Goal: Task Accomplishment & Management: Manage account settings

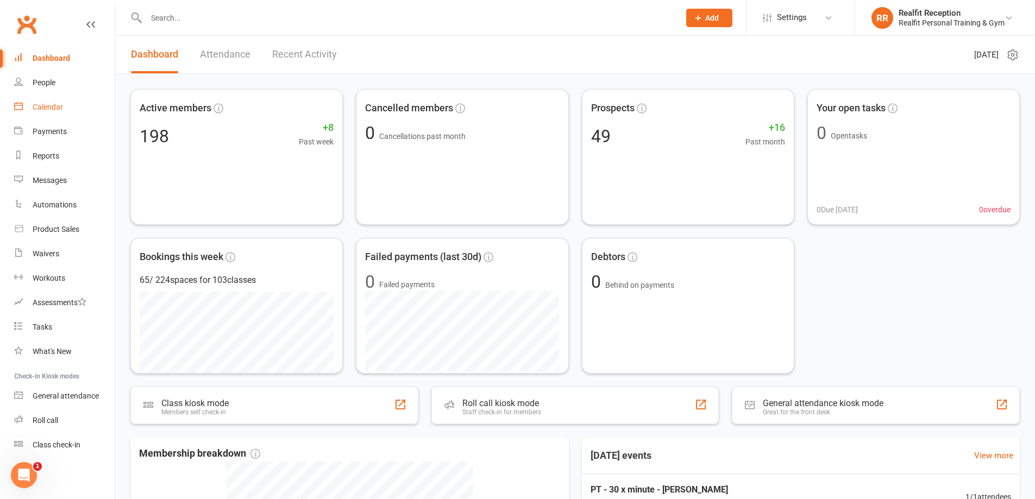
click at [54, 109] on div "Calendar" at bounding box center [48, 107] width 30 height 9
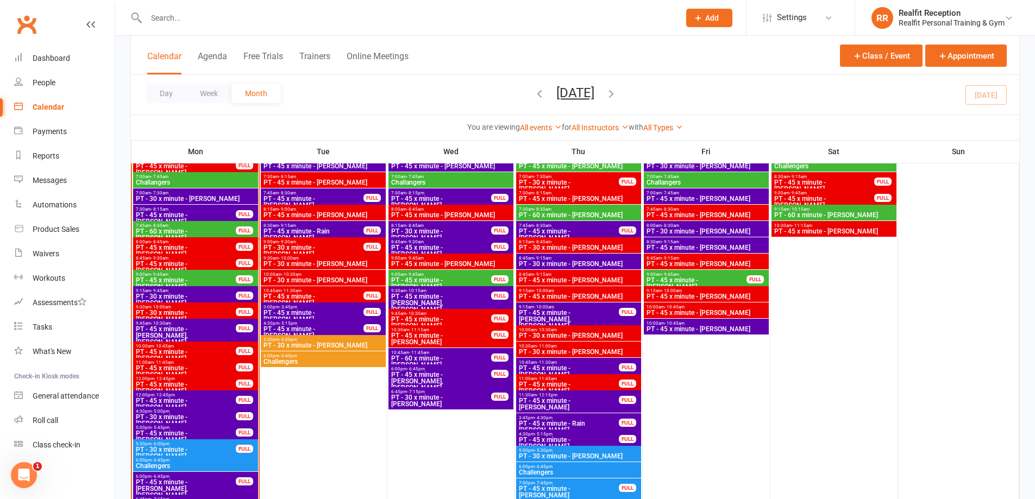
scroll to position [1087, 0]
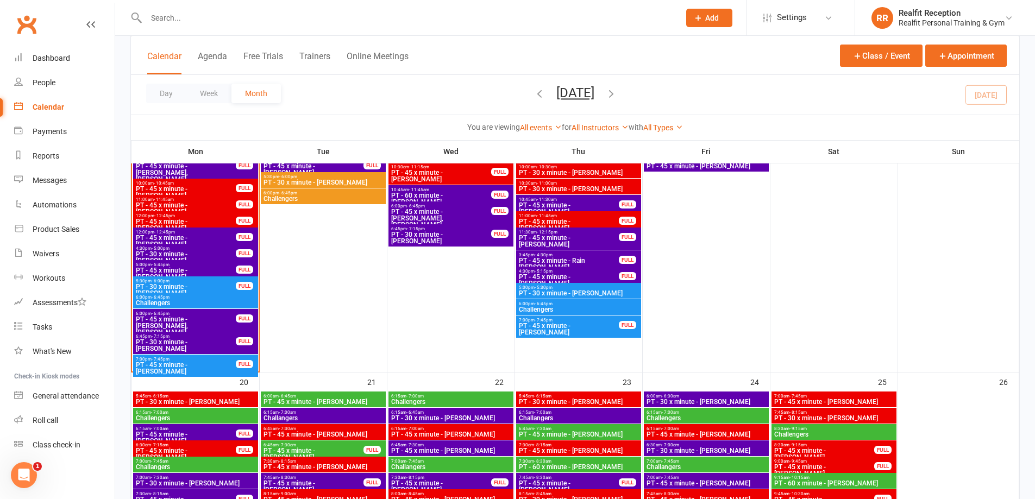
click at [212, 252] on span "PT - 30 x minute - [PERSON_NAME]" at bounding box center [185, 257] width 101 height 13
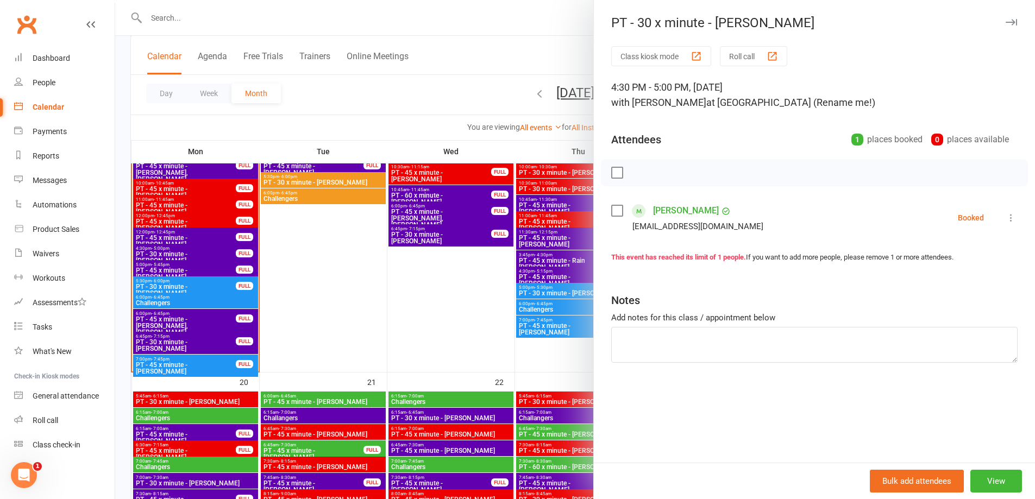
click at [615, 210] on label at bounding box center [616, 210] width 11 height 11
click at [637, 170] on icon "button" at bounding box center [641, 172] width 9 height 9
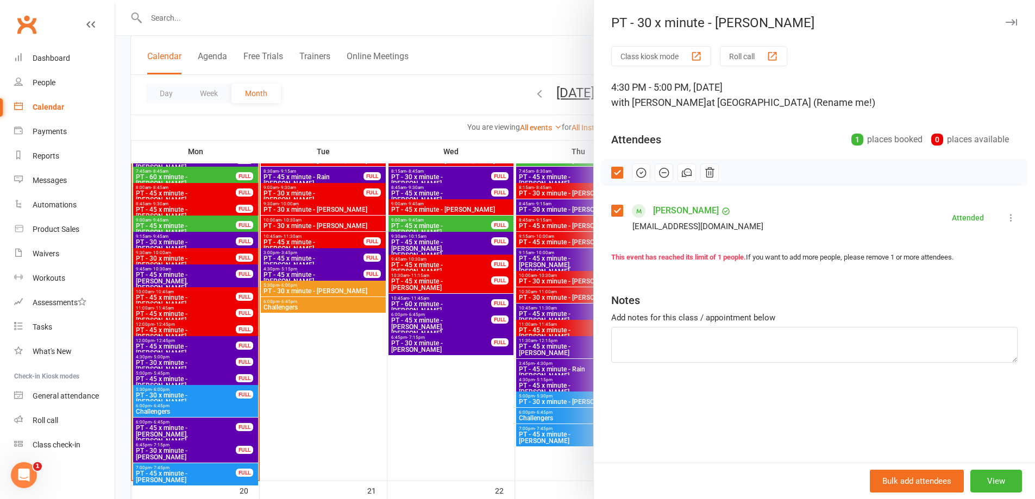
click at [362, 385] on div at bounding box center [575, 249] width 920 height 499
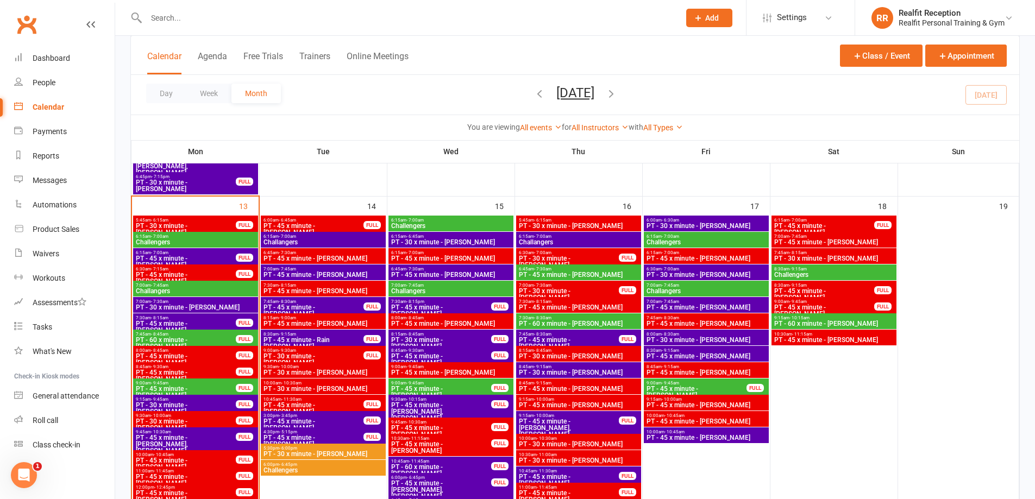
scroll to position [924, 0]
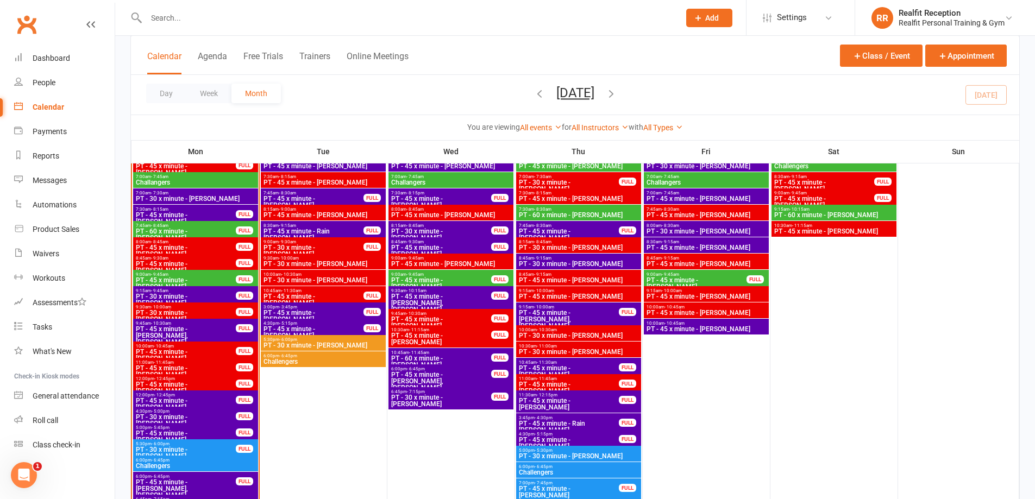
click at [582, 421] on span "PT - 45 x minute - Rain [PERSON_NAME]" at bounding box center [568, 427] width 101 height 13
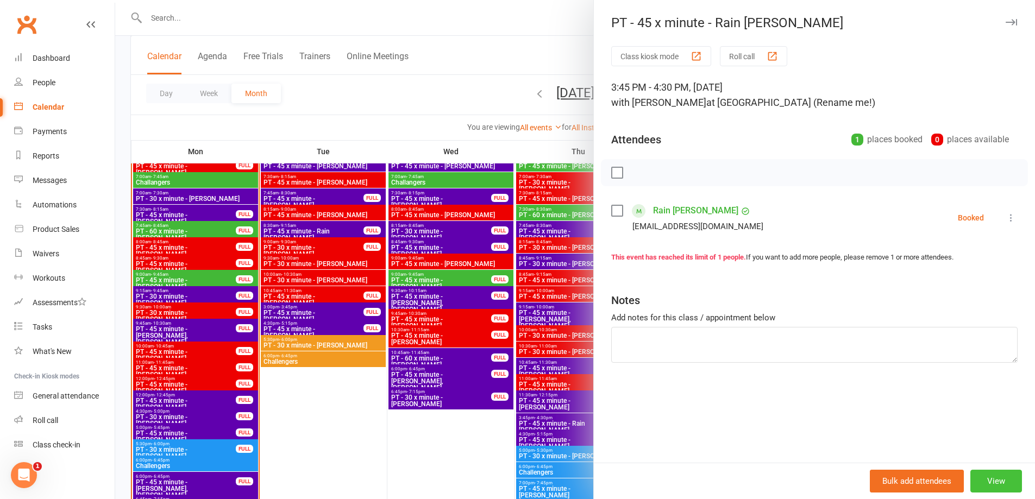
click at [992, 481] on button "View" at bounding box center [997, 481] width 52 height 23
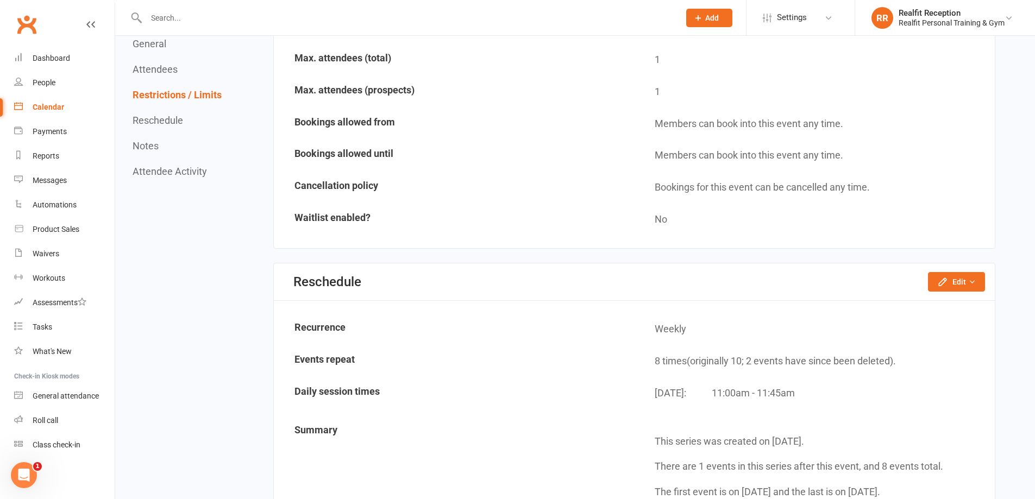
scroll to position [652, 0]
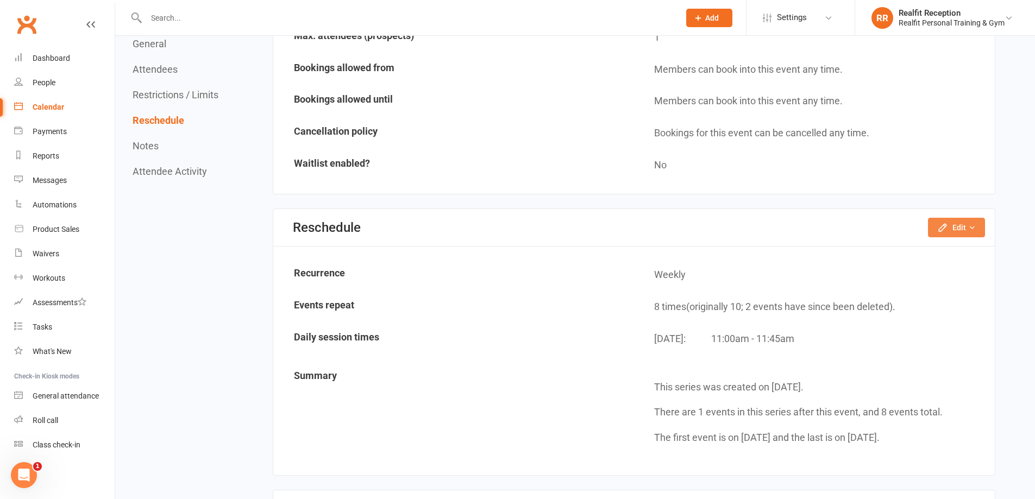
click at [979, 221] on button "Edit" at bounding box center [956, 228] width 57 height 20
click at [925, 251] on link "Reschedule this event only" at bounding box center [928, 252] width 114 height 22
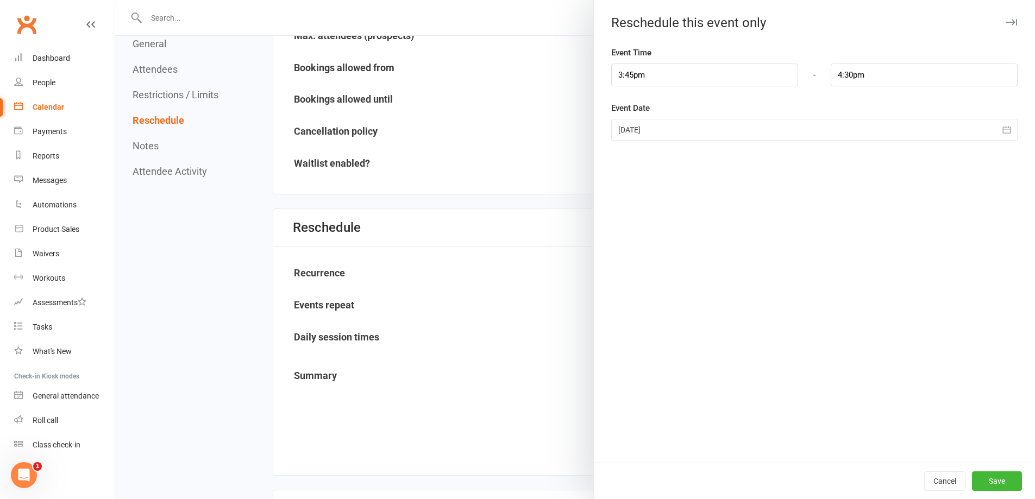
click at [662, 132] on div at bounding box center [814, 130] width 406 height 22
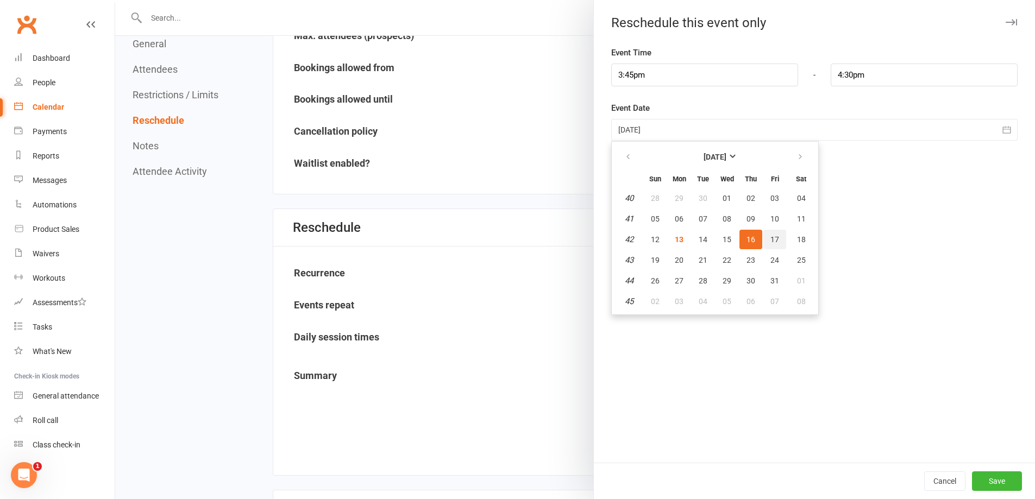
click at [770, 236] on button "17" at bounding box center [774, 240] width 23 height 20
type input "[DATE]"
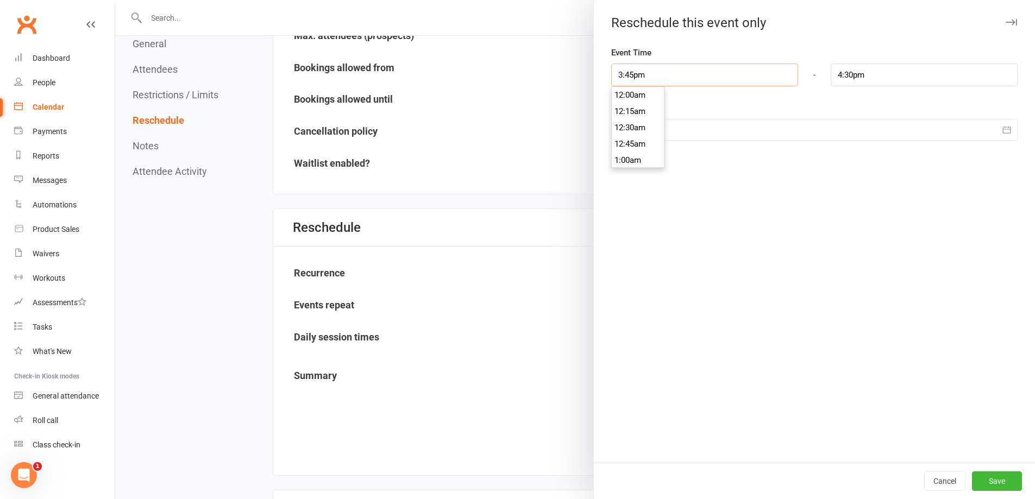
drag, startPoint x: 691, startPoint y: 74, endPoint x: 578, endPoint y: 76, distance: 112.5
click at [578, 0] on div "Reschedule this event only Event Time 3:45pm 12:00am 12:15am 12:30am 12:45am 1:…" at bounding box center [575, 0] width 920 height 0
type input "1"
type input "1:45am"
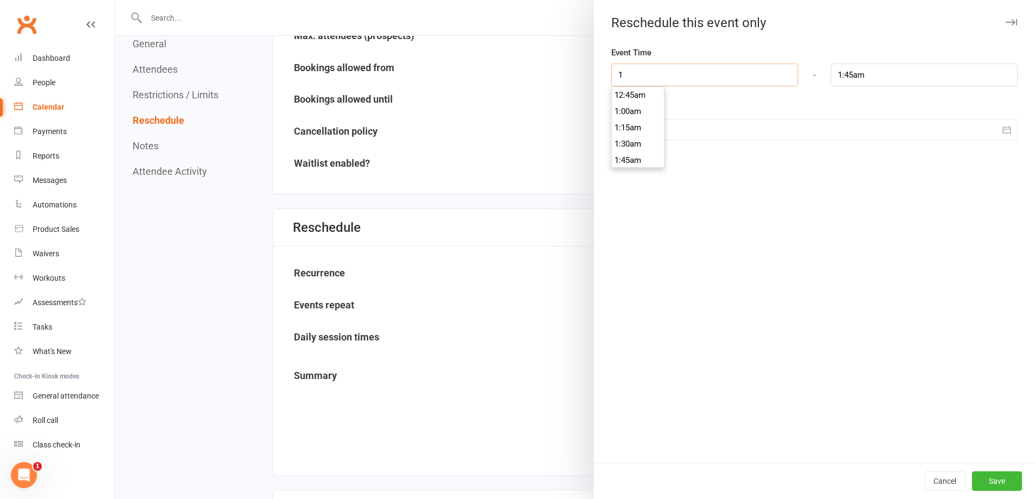
type input "11"
type input "11:45am"
type input "11:00am"
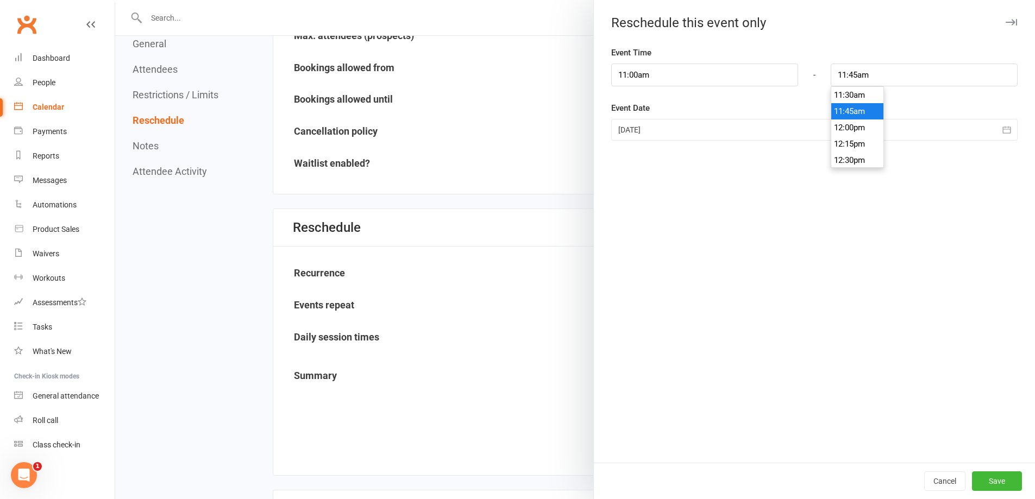
click at [913, 265] on div "Event Time 11:00am 12:00am 12:15am 12:30am 12:45am 1:00am 1:15am 1:30am 1:45am …" at bounding box center [814, 254] width 441 height 417
click at [985, 484] on button "Save" at bounding box center [997, 482] width 50 height 20
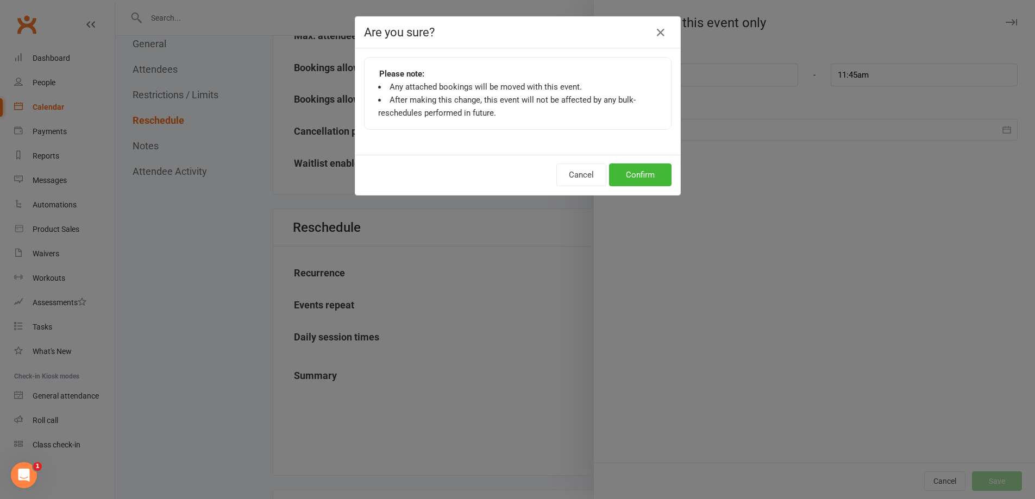
click at [668, 177] on div "Cancel Confirm" at bounding box center [517, 175] width 325 height 40
click at [639, 176] on button "Confirm" at bounding box center [640, 175] width 62 height 23
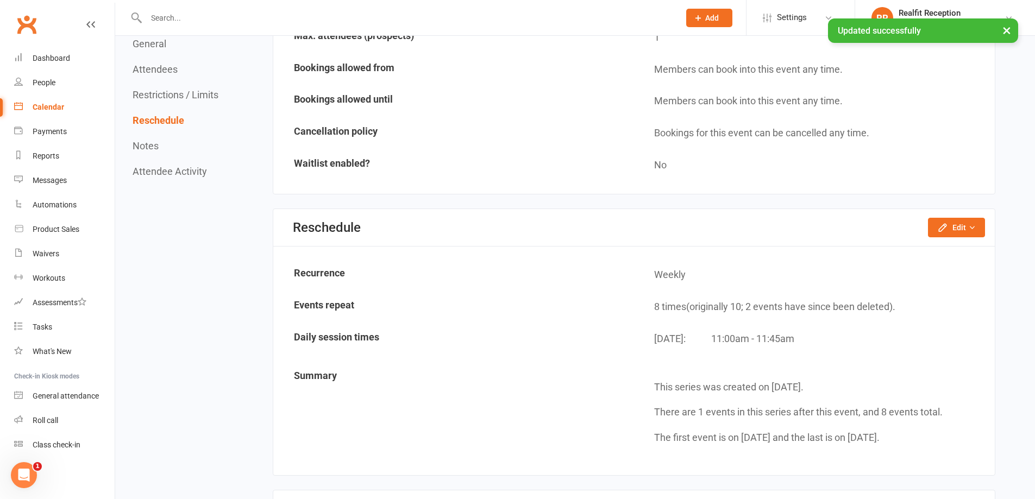
click at [57, 109] on div "Calendar" at bounding box center [49, 107] width 32 height 9
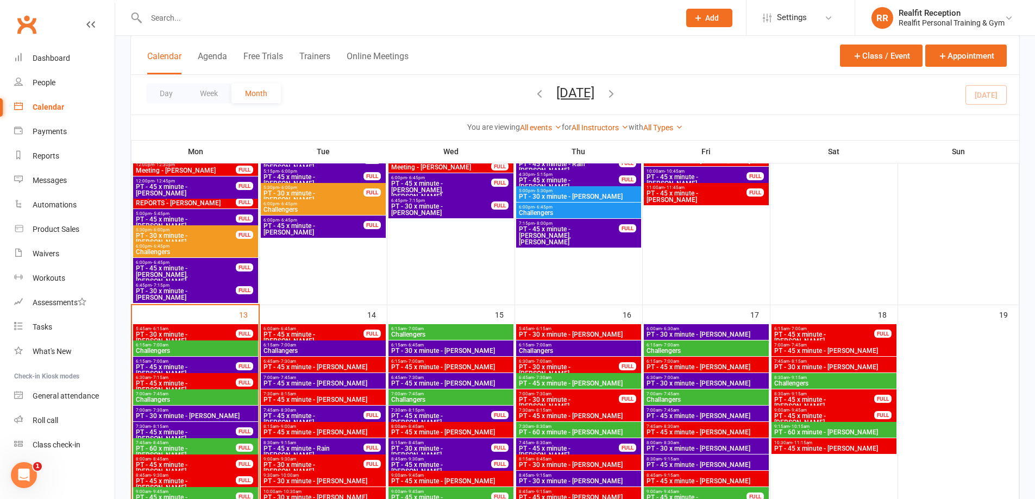
scroll to position [815, 0]
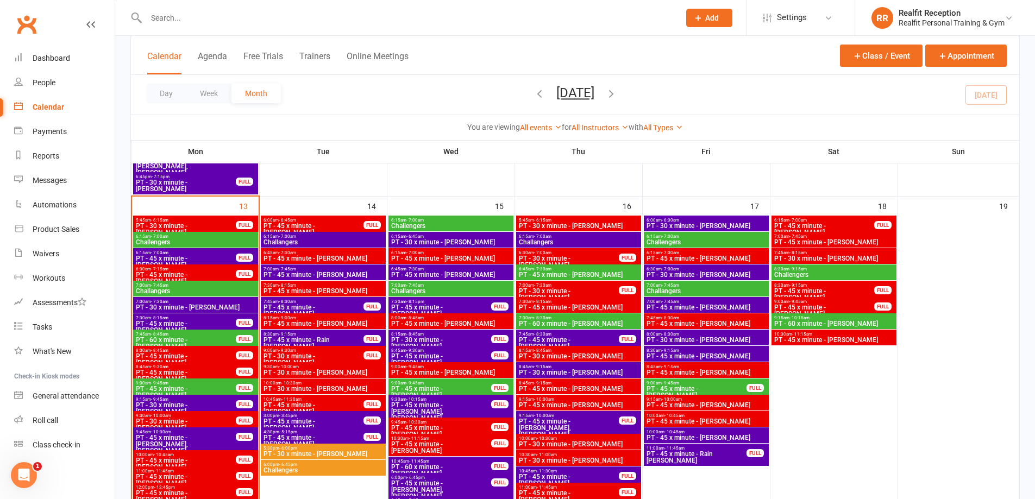
click at [306, 418] on span "PT - 45 x minute - [PERSON_NAME]" at bounding box center [313, 424] width 101 height 13
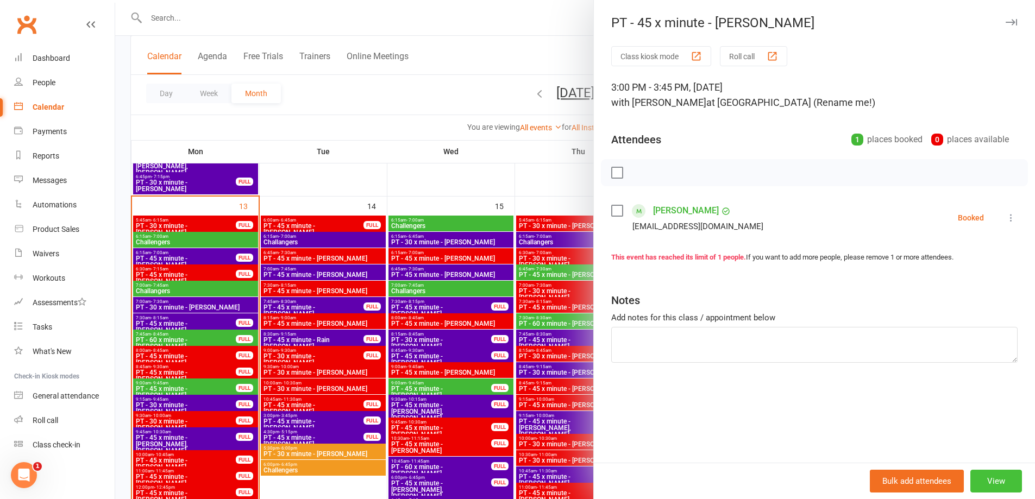
click at [1000, 483] on button "View" at bounding box center [997, 481] width 52 height 23
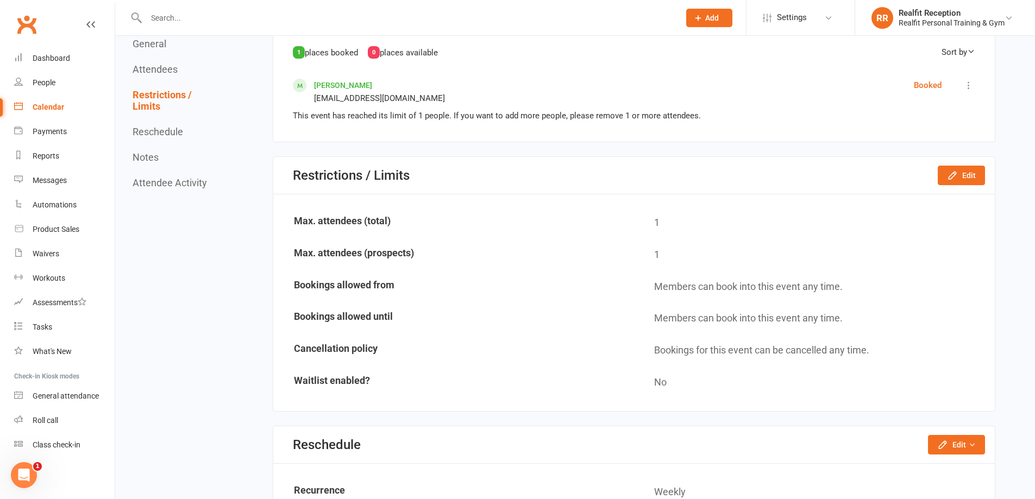
scroll to position [652, 0]
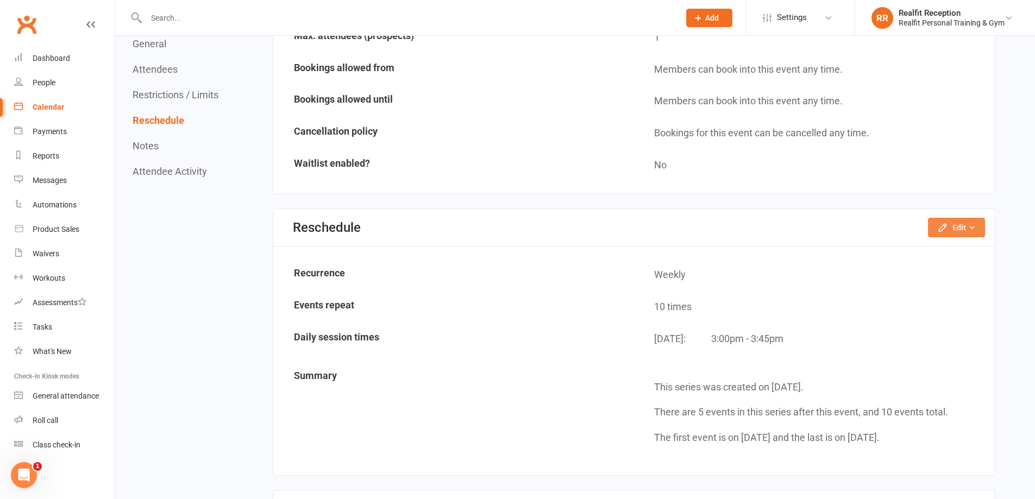
click at [965, 231] on button "Edit" at bounding box center [956, 228] width 57 height 20
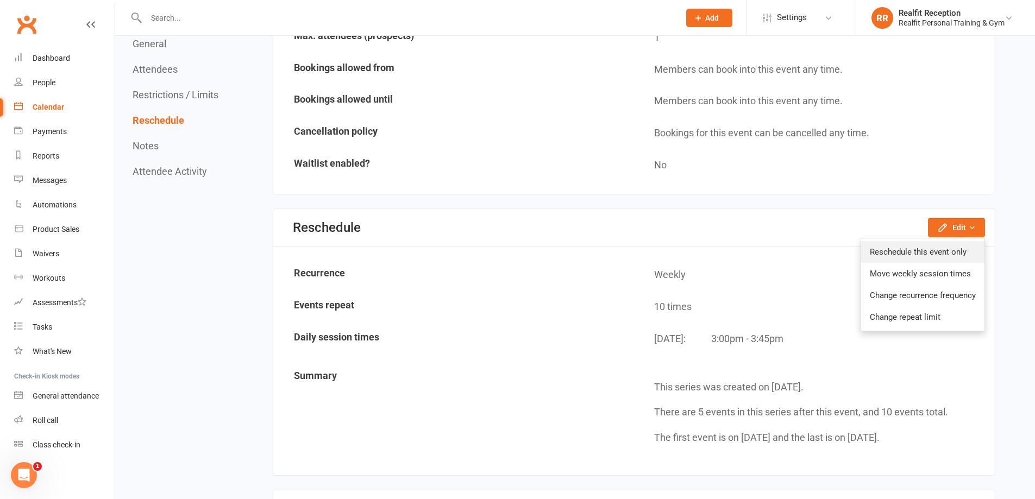
click at [946, 254] on link "Reschedule this event only" at bounding box center [922, 252] width 123 height 22
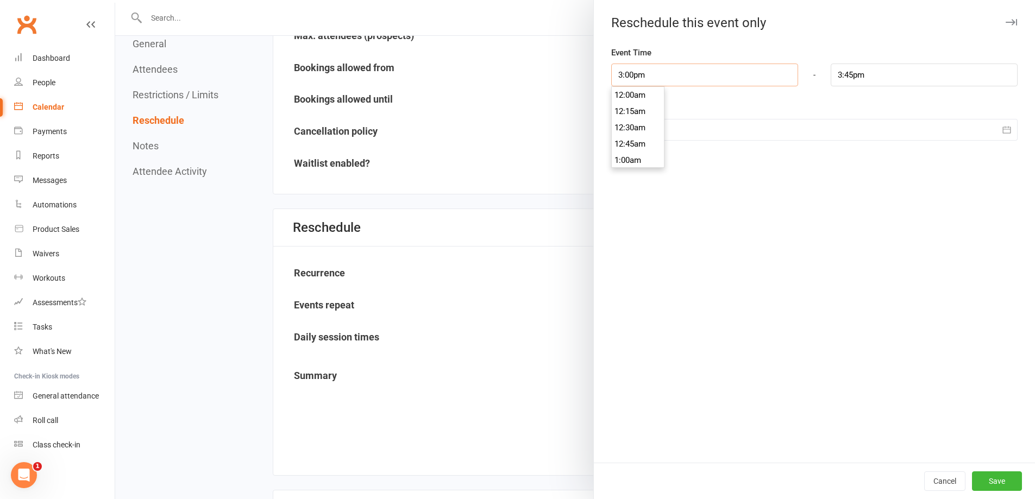
click at [667, 76] on input "3:00pm" at bounding box center [704, 75] width 187 height 23
type input "4:30pm"
type input "5:15pm"
click at [646, 145] on li "4:30pm" at bounding box center [638, 144] width 52 height 16
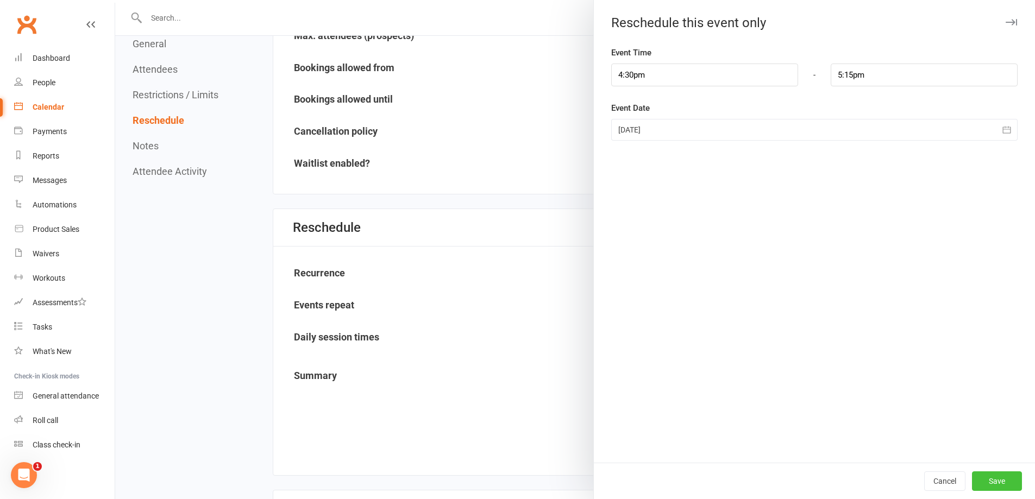
click at [984, 475] on button "Save" at bounding box center [997, 482] width 50 height 20
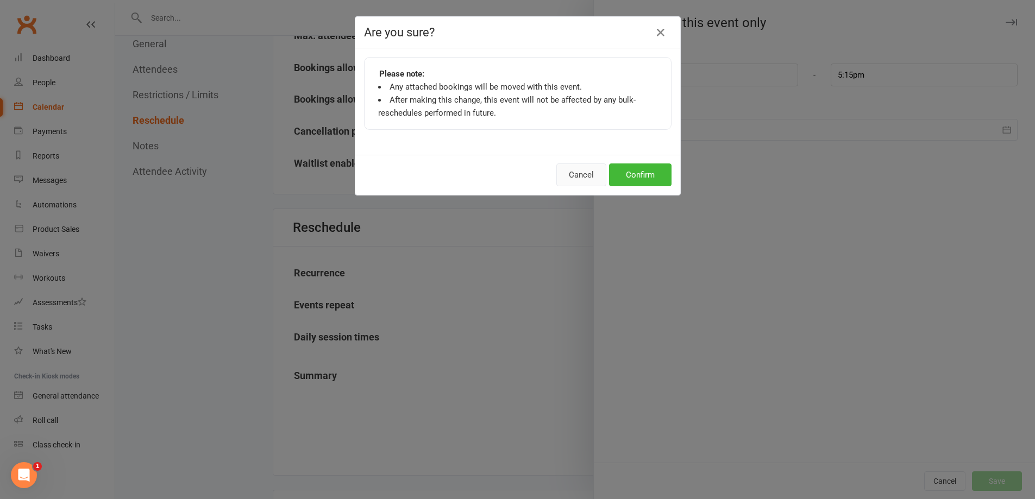
click at [588, 174] on button "Cancel" at bounding box center [581, 175] width 50 height 23
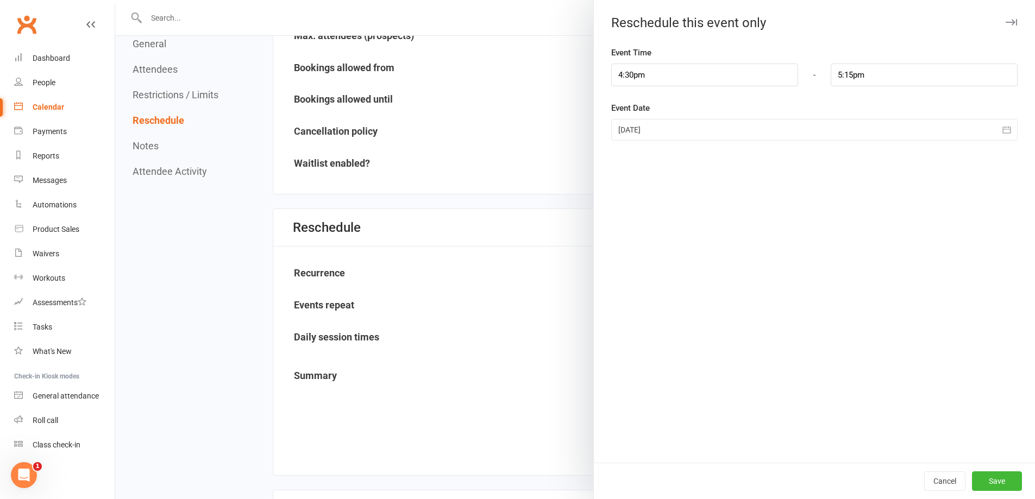
click at [48, 97] on link "Calendar" at bounding box center [64, 107] width 101 height 24
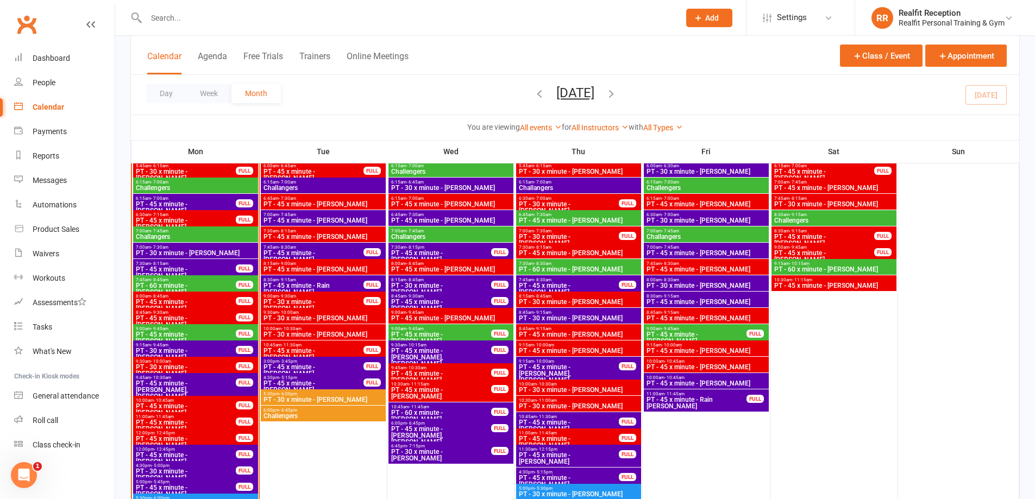
scroll to position [924, 0]
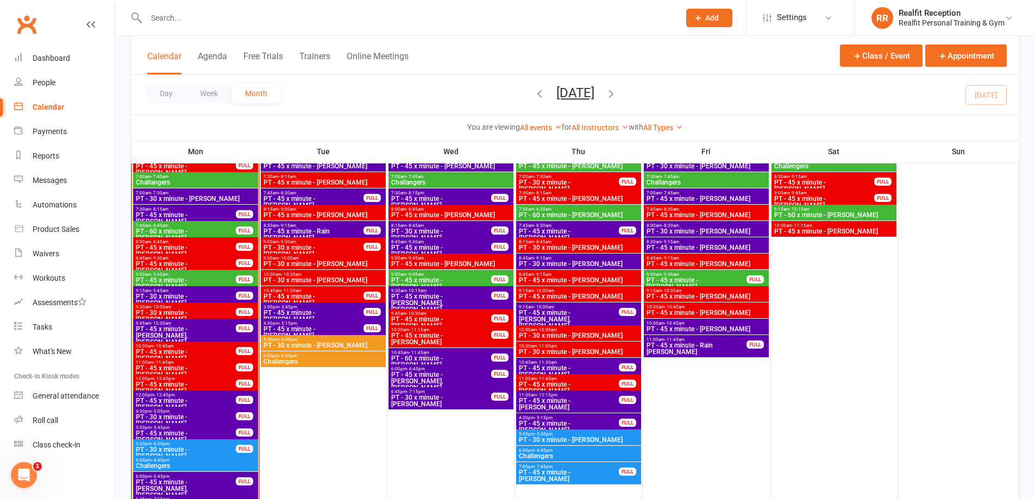
click at [299, 307] on span "3:00pm - 3:45pm" at bounding box center [313, 307] width 101 height 5
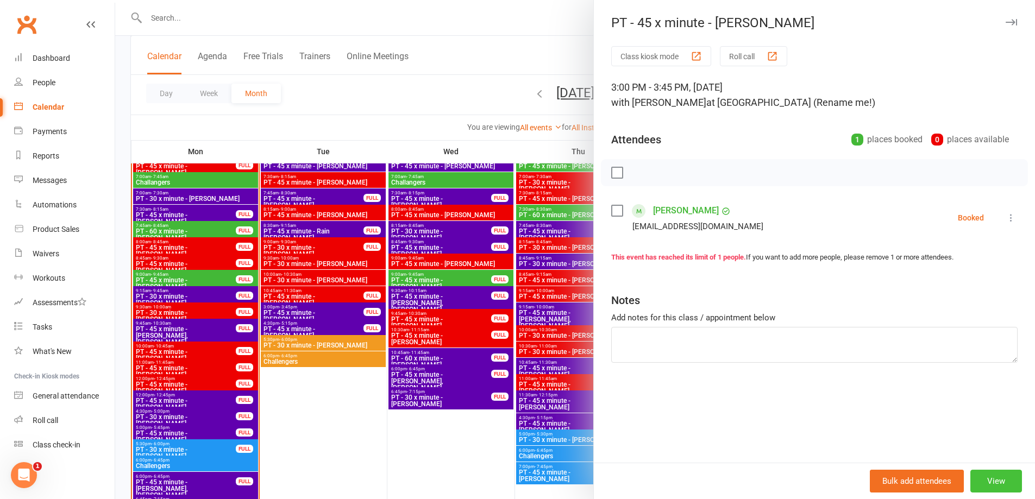
click at [997, 491] on button "View" at bounding box center [997, 481] width 52 height 23
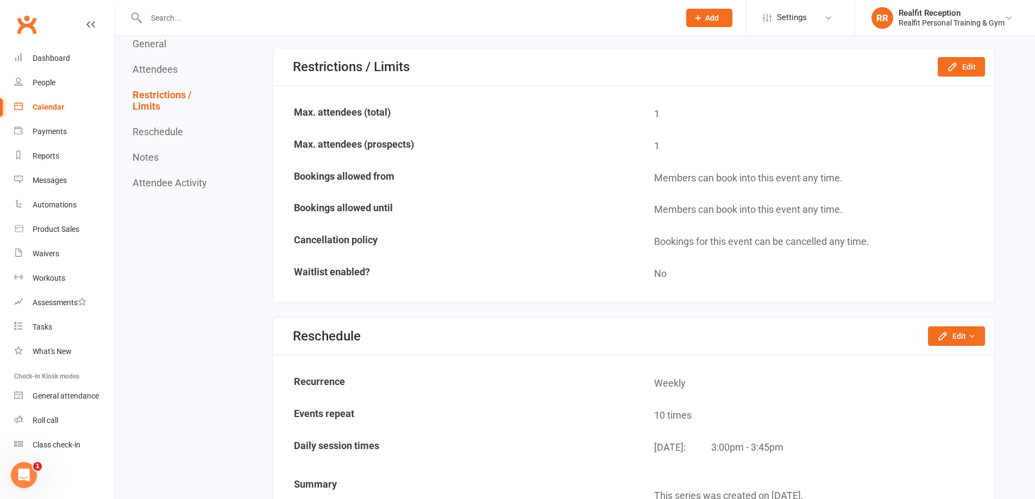
scroll to position [706, 0]
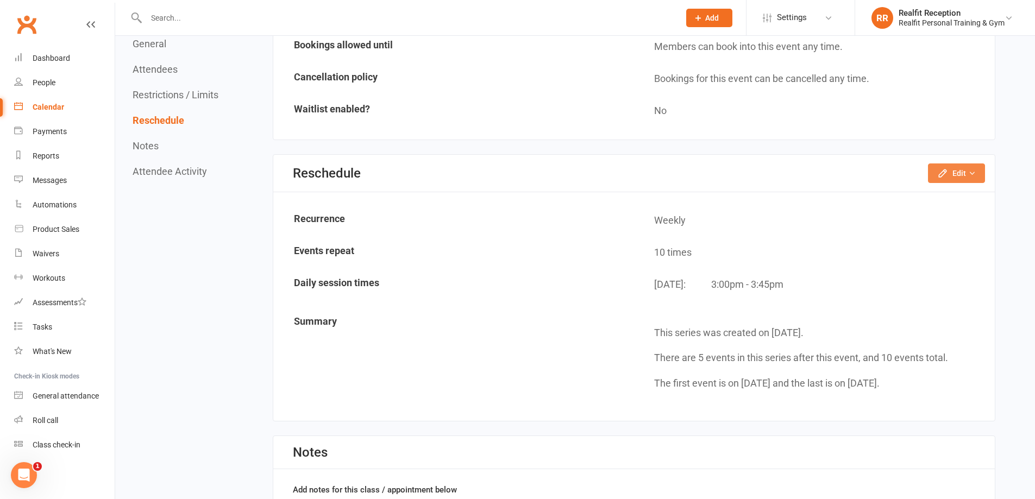
click at [959, 177] on button "Edit" at bounding box center [956, 174] width 57 height 20
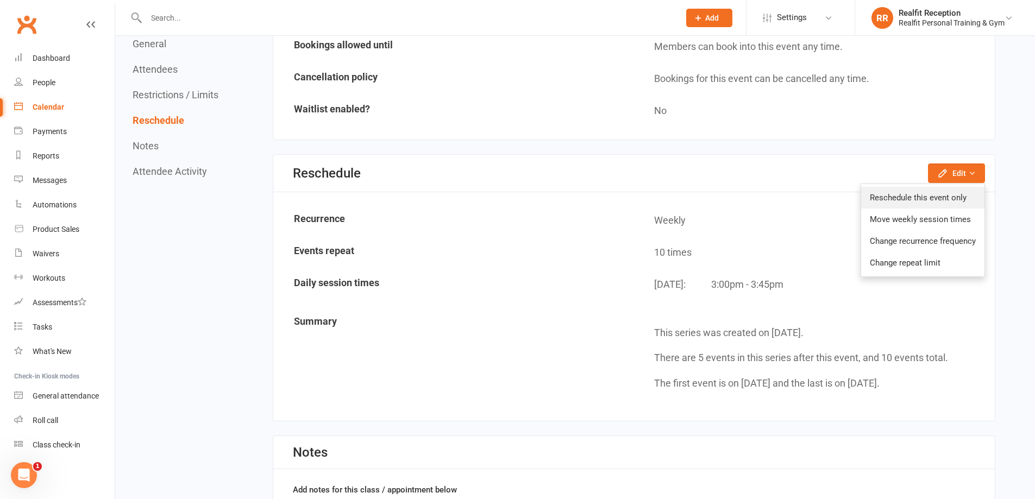
click at [934, 197] on link "Reschedule this event only" at bounding box center [922, 198] width 123 height 22
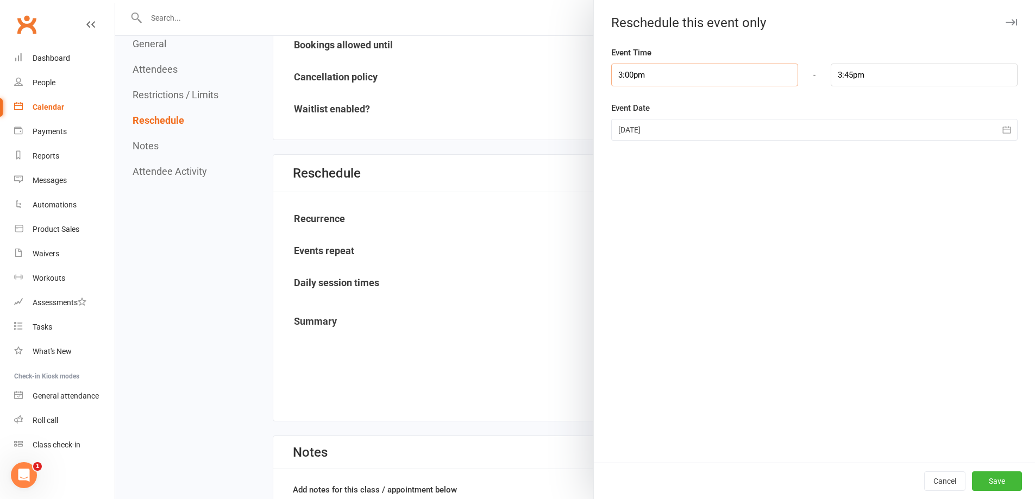
click at [679, 77] on input "3:00pm" at bounding box center [704, 75] width 187 height 23
type input "3:45pm"
type input "4:30pm"
click at [638, 160] on li "3:45pm" at bounding box center [638, 160] width 52 height 16
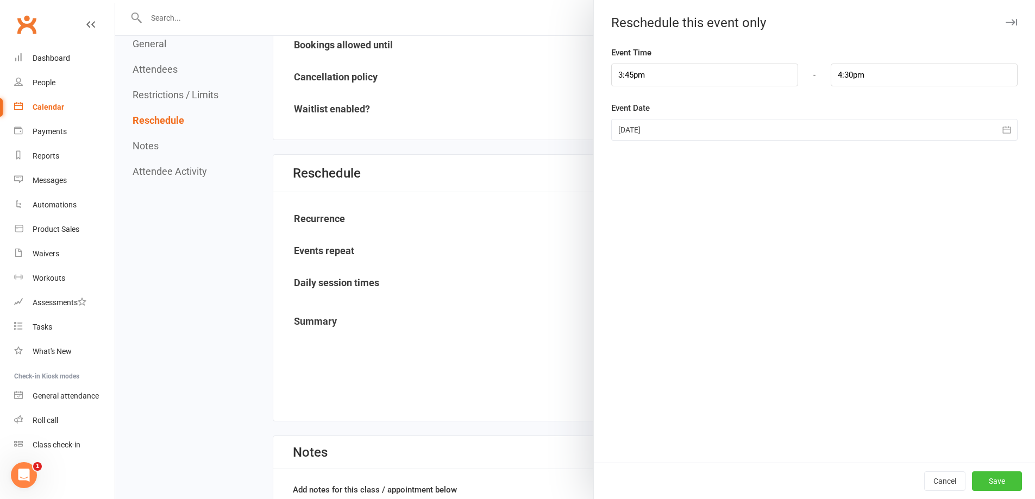
click at [984, 483] on button "Save" at bounding box center [997, 482] width 50 height 20
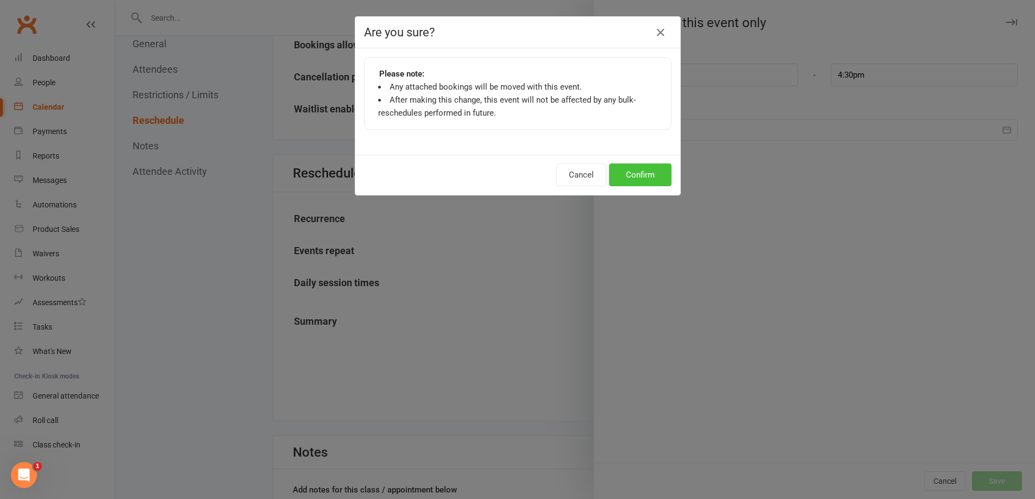
click at [650, 177] on button "Confirm" at bounding box center [640, 175] width 62 height 23
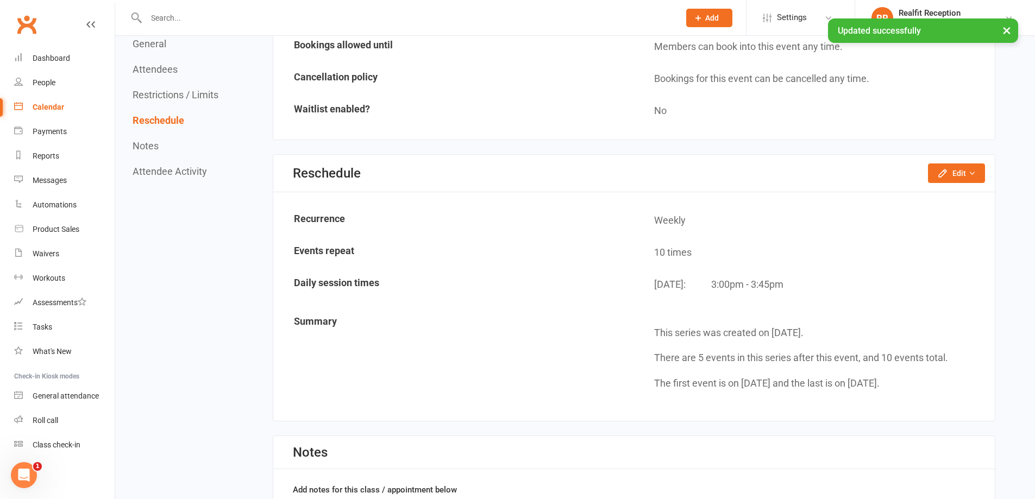
click at [46, 108] on div "Calendar" at bounding box center [49, 107] width 32 height 9
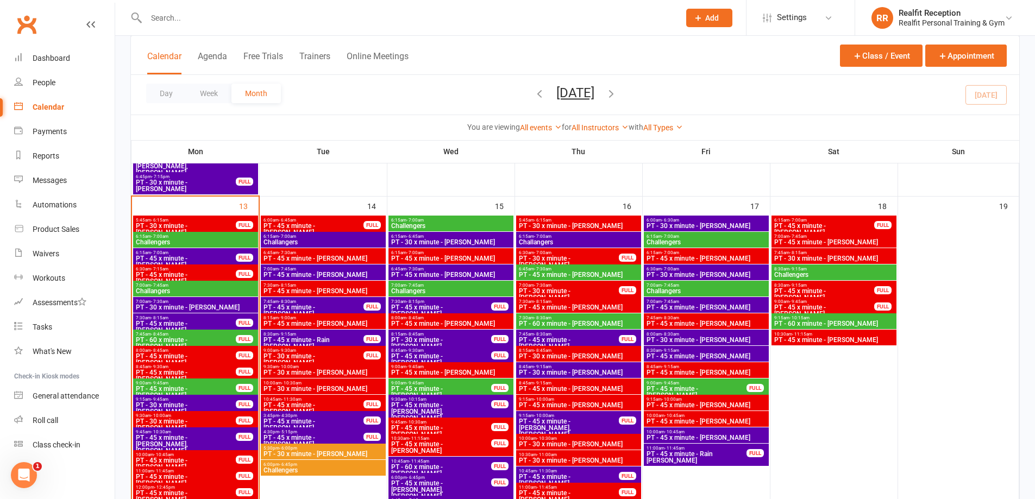
scroll to position [869, 0]
